Goal: Download file/media

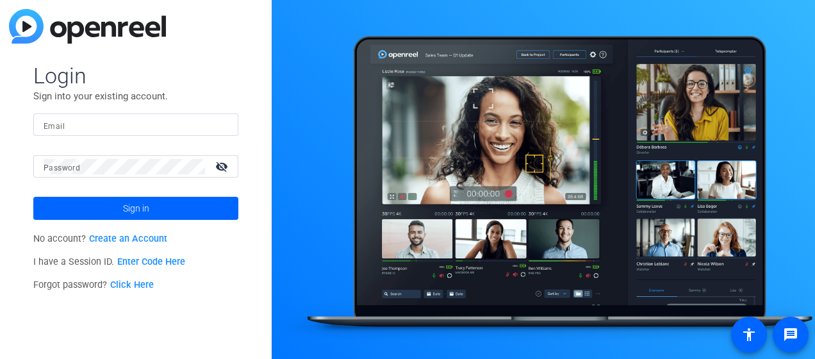
click at [92, 123] on input "Email" at bounding box center [136, 124] width 185 height 15
type input "[EMAIL_ADDRESS][DOMAIN_NAME]"
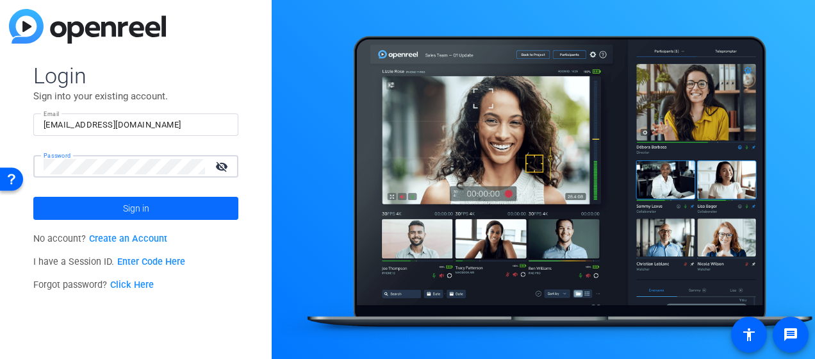
click at [111, 203] on span at bounding box center [135, 208] width 205 height 31
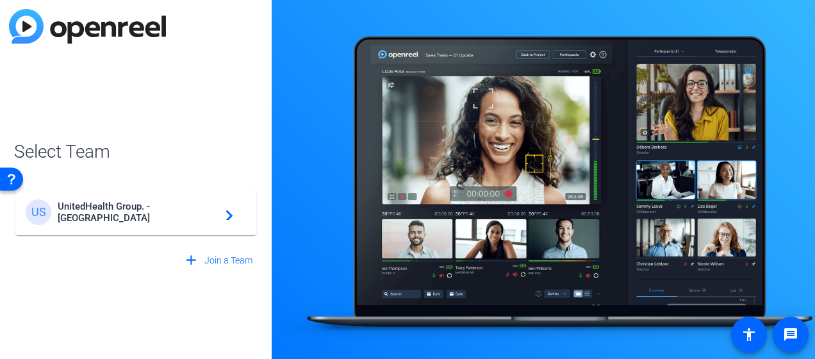
click at [136, 208] on span "UnitedHealth Group. - [GEOGRAPHIC_DATA]" at bounding box center [138, 212] width 160 height 23
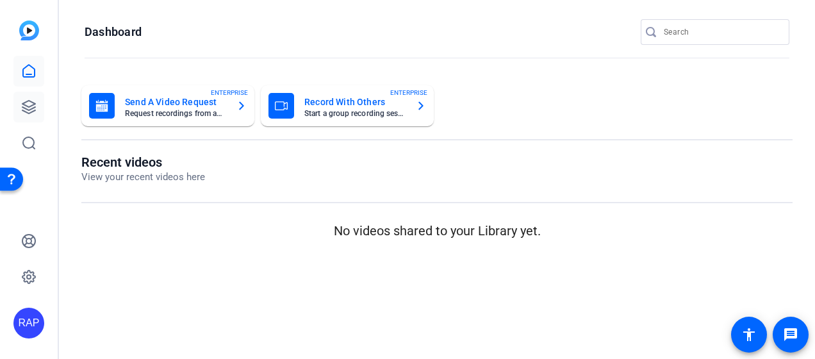
click at [36, 112] on icon at bounding box center [28, 106] width 15 height 15
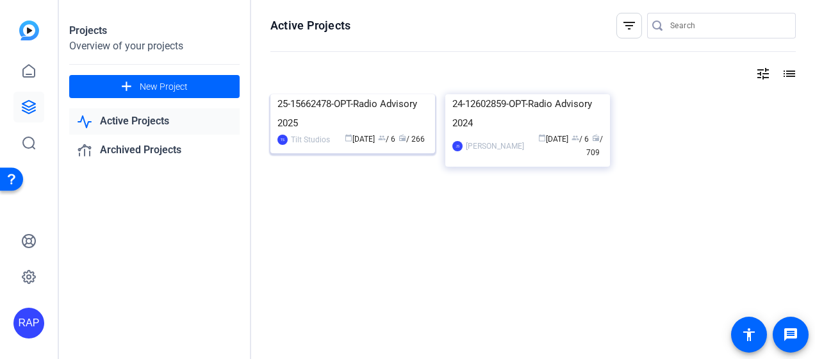
click at [360, 116] on div "25-15662478-OPT-Radio Advisory 2025" at bounding box center [352, 113] width 151 height 38
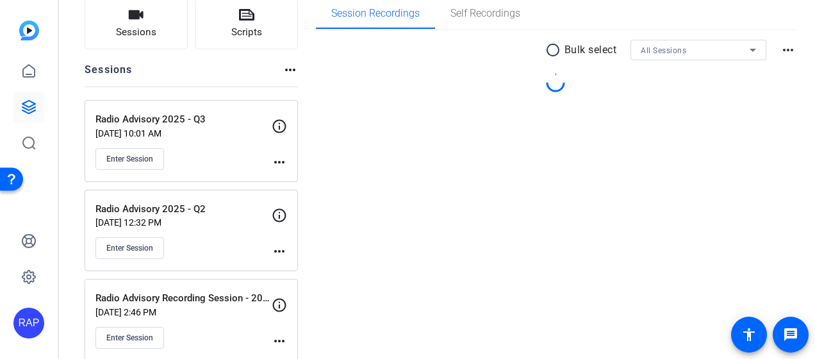
scroll to position [110, 0]
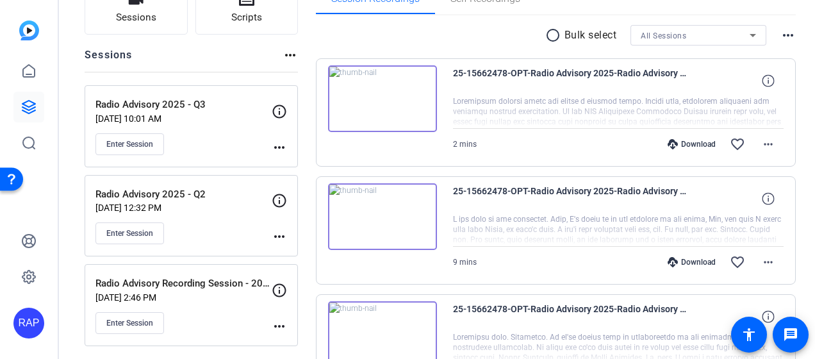
click at [673, 147] on div "Download" at bounding box center [691, 144] width 61 height 10
click at [765, 145] on mat-icon "more_horiz" at bounding box center [768, 144] width 15 height 15
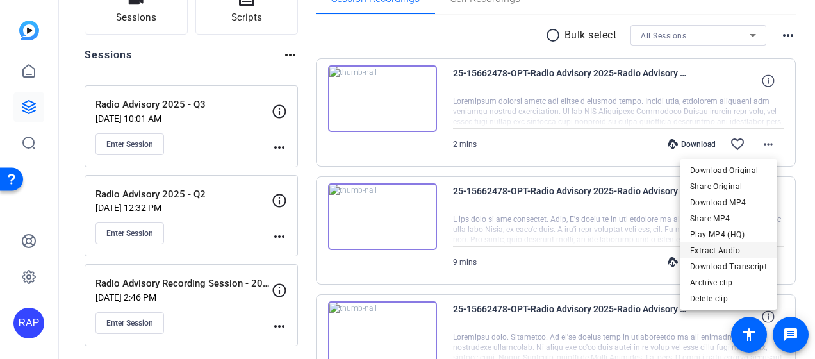
click at [736, 245] on span "Extract Audio" at bounding box center [728, 250] width 77 height 15
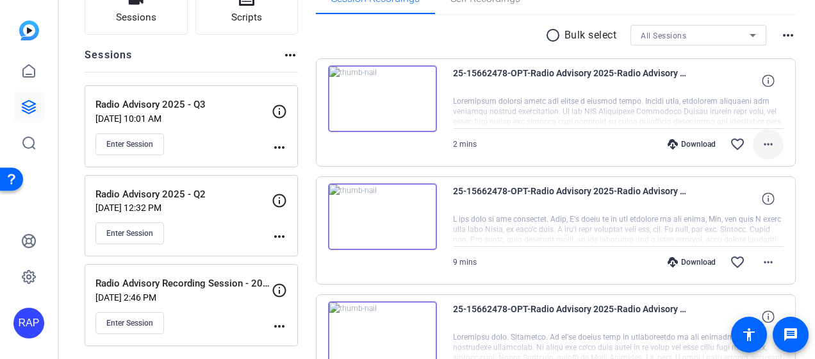
click at [767, 149] on mat-icon "more_horiz" at bounding box center [768, 144] width 15 height 15
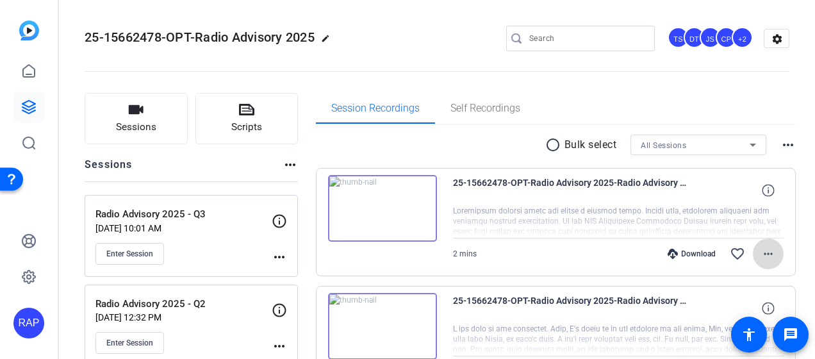
click at [761, 256] on mat-icon "more_horiz" at bounding box center [768, 253] width 15 height 15
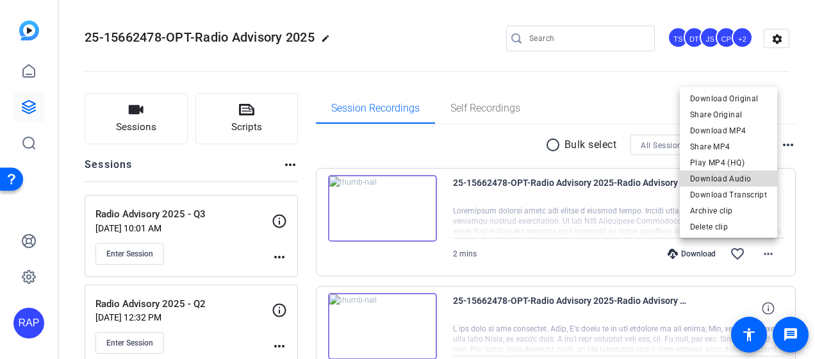
click at [741, 178] on span "Download Audio" at bounding box center [728, 178] width 77 height 15
